Goal: Navigation & Orientation: Find specific page/section

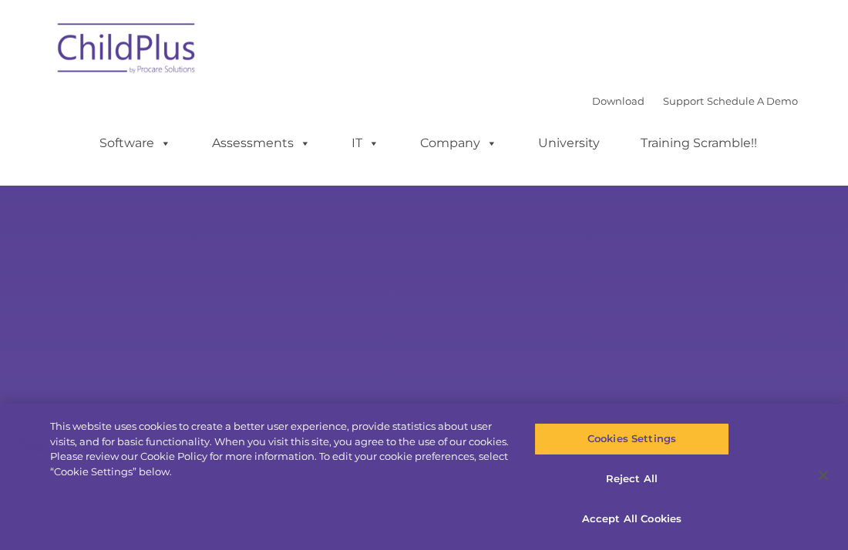
select select "MEDIUM"
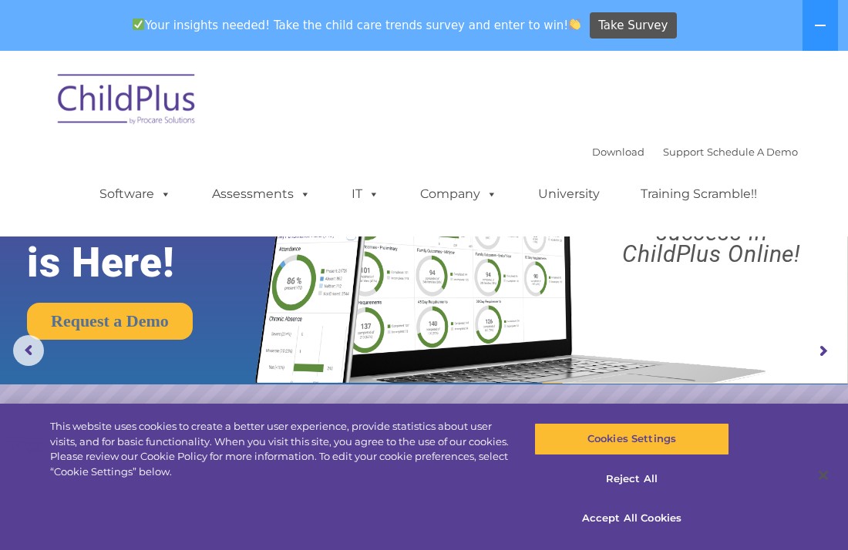
click at [483, 106] on div "Download Support | Schedule A Demo  MENU MENU Software ChildPlus: The original…" at bounding box center [424, 143] width 748 height 163
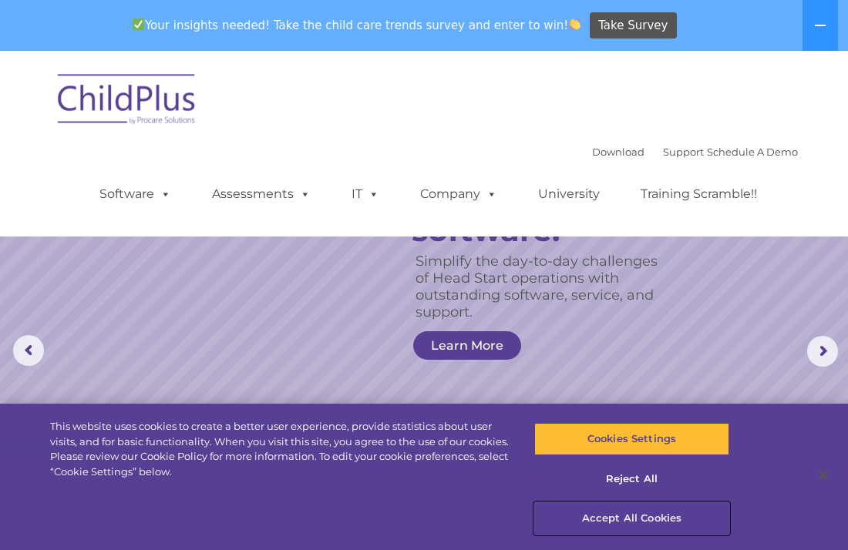
click at [644, 521] on button "Accept All Cookies" at bounding box center [631, 519] width 195 height 32
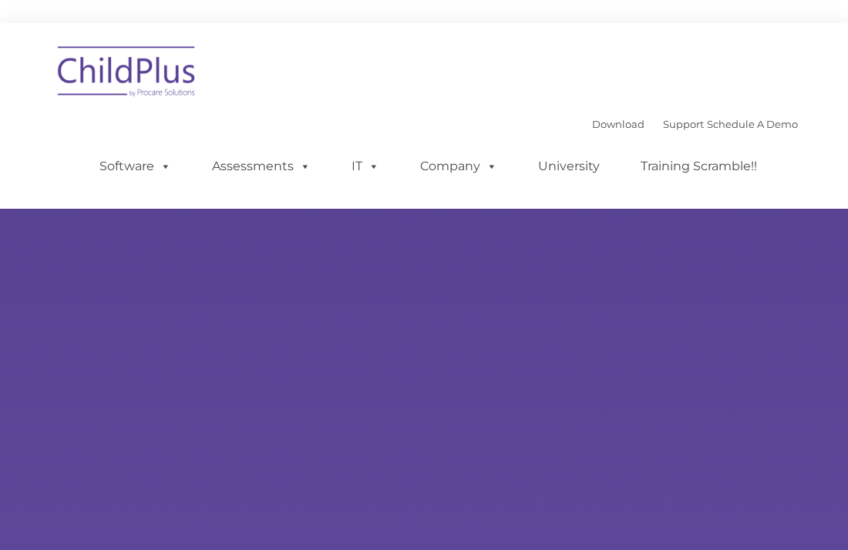
type input ""
select select "MEDIUM"
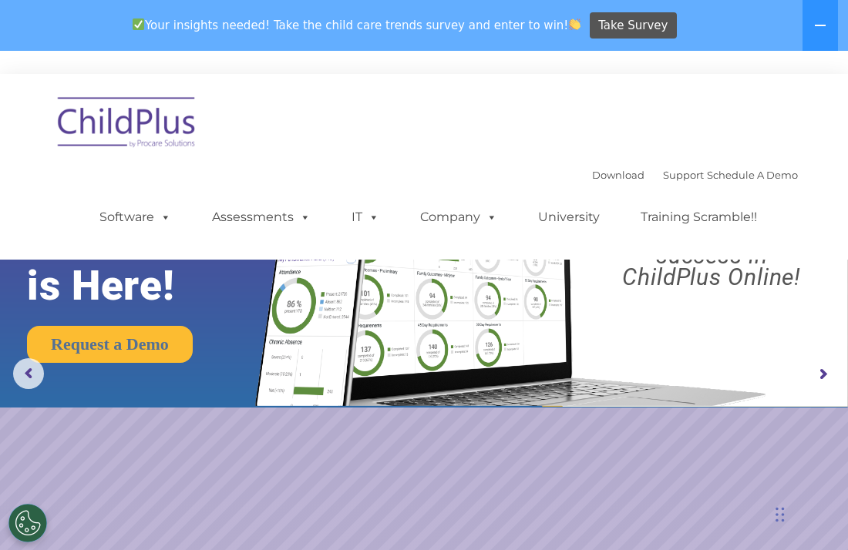
click at [152, 109] on img at bounding box center [127, 124] width 154 height 77
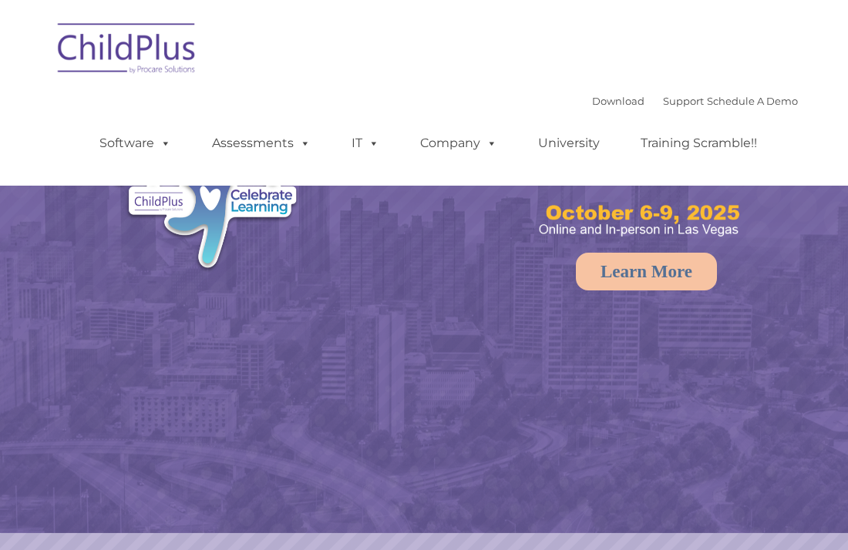
select select "MEDIUM"
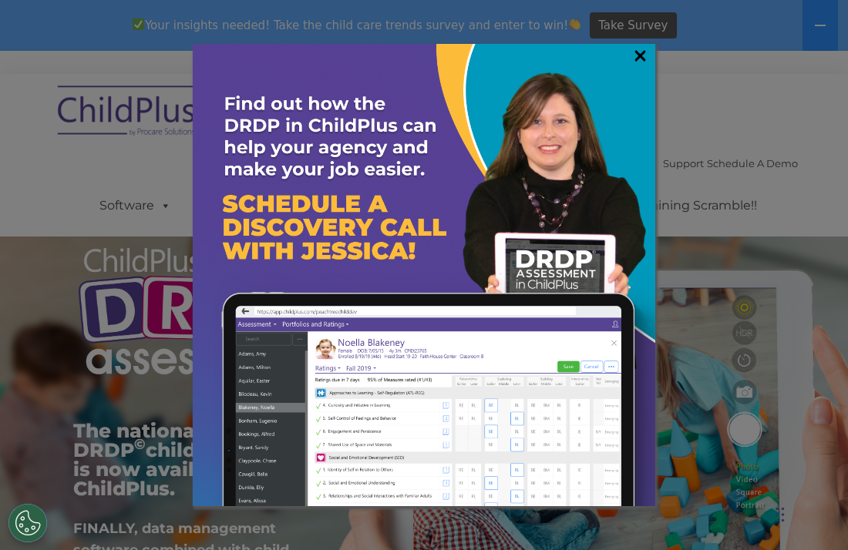
click at [640, 62] on link "×" at bounding box center [640, 55] width 18 height 15
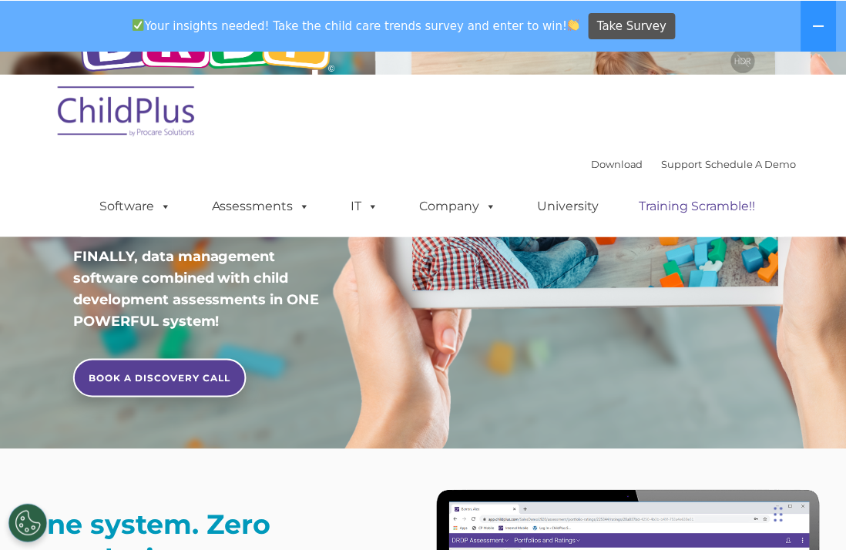
scroll to position [262, 0]
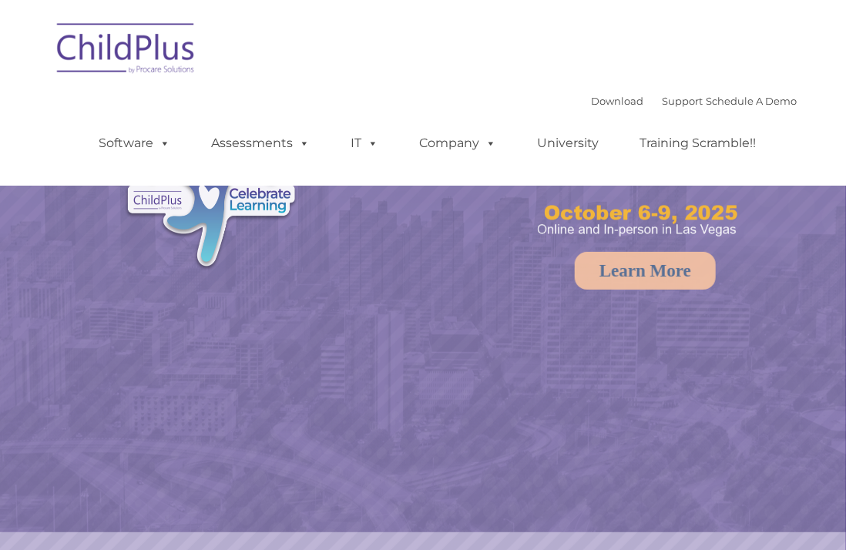
select select "MEDIUM"
